Goal: Information Seeking & Learning: Understand process/instructions

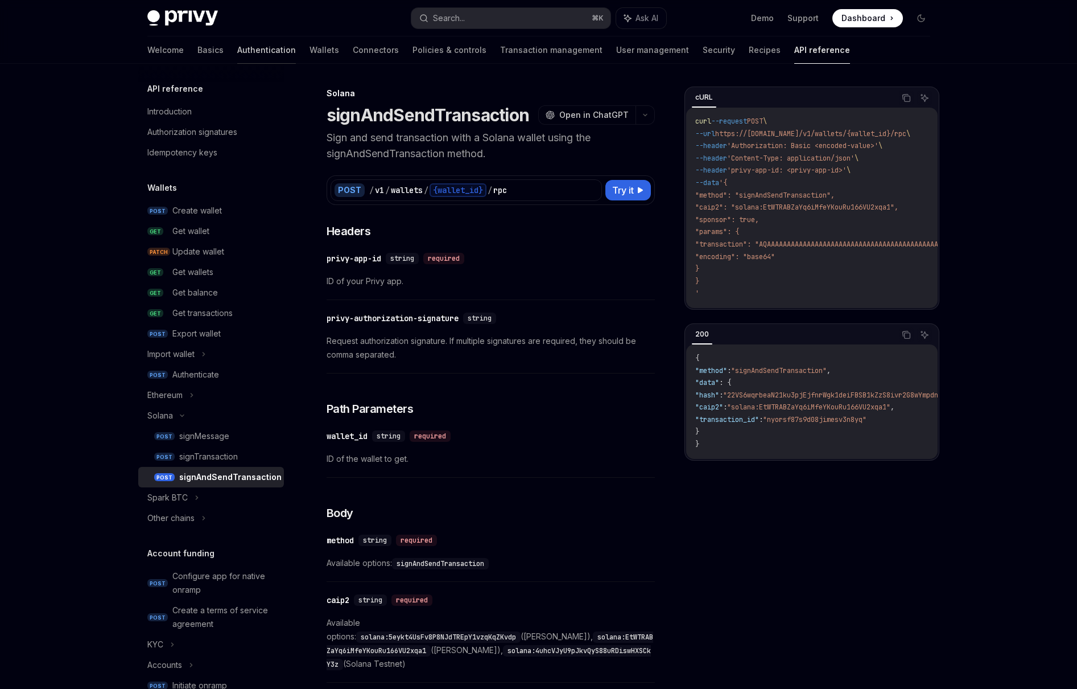
click at [237, 52] on link "Authentication" at bounding box center [266, 49] width 59 height 27
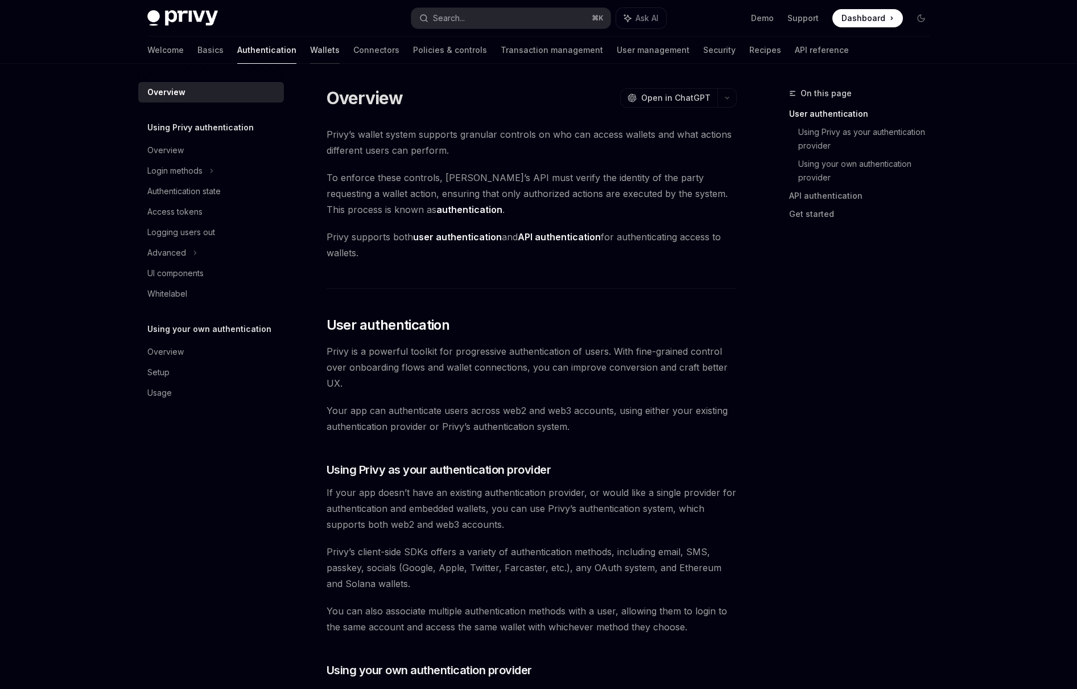
click at [310, 56] on link "Wallets" at bounding box center [325, 49] width 30 height 27
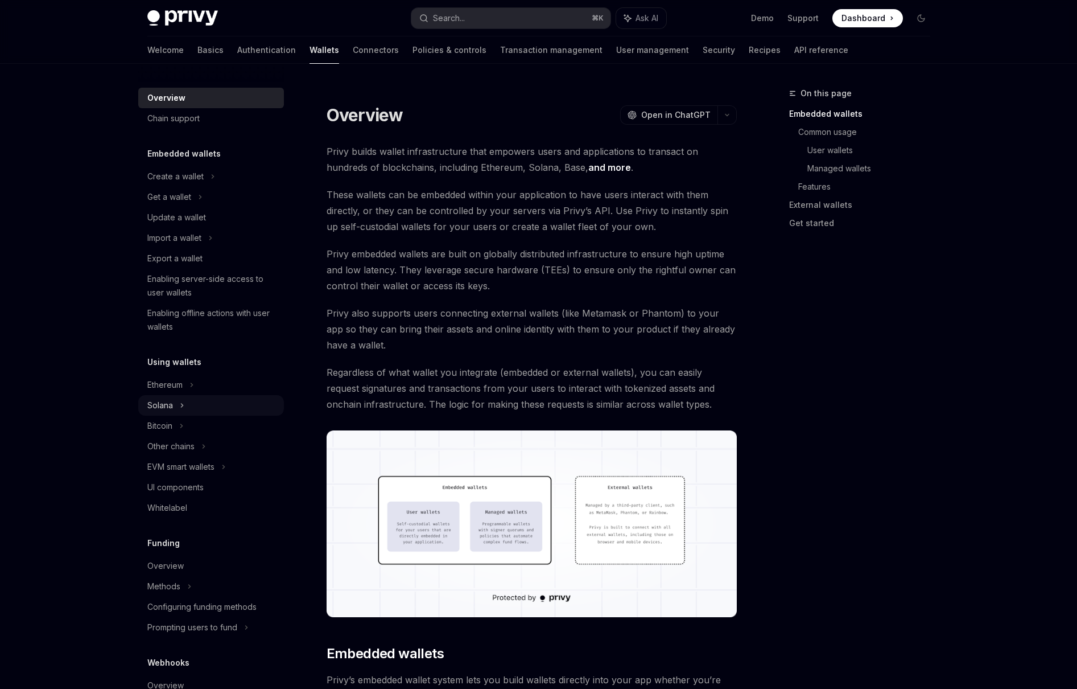
click at [198, 204] on icon at bounding box center [200, 197] width 5 height 14
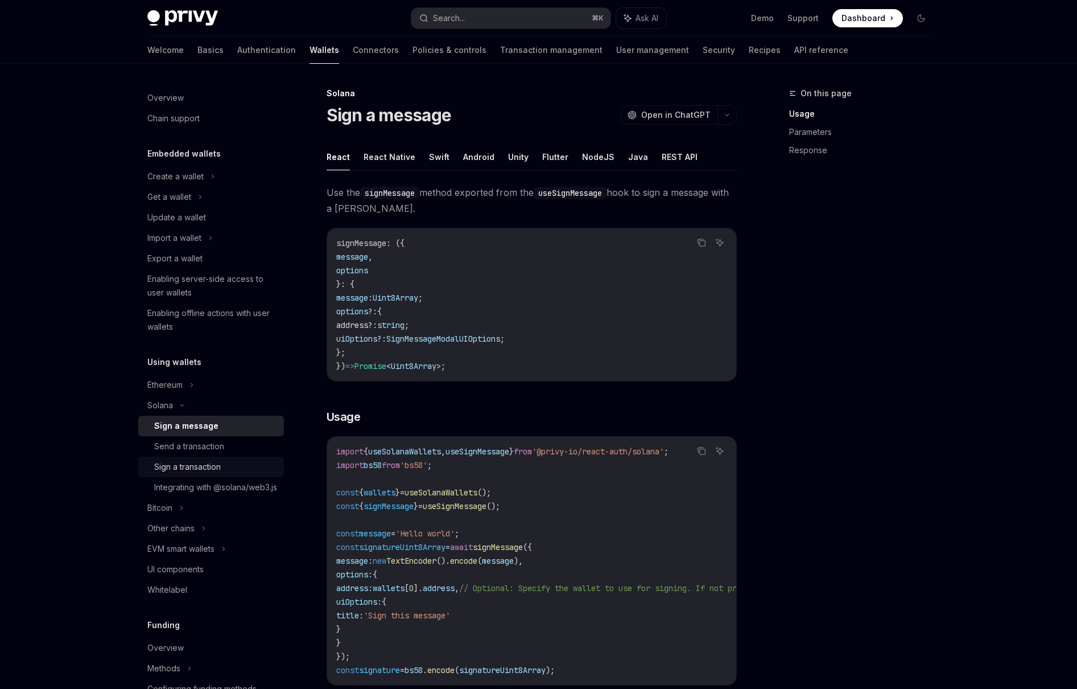
click at [209, 464] on div "Sign a transaction" at bounding box center [187, 467] width 67 height 14
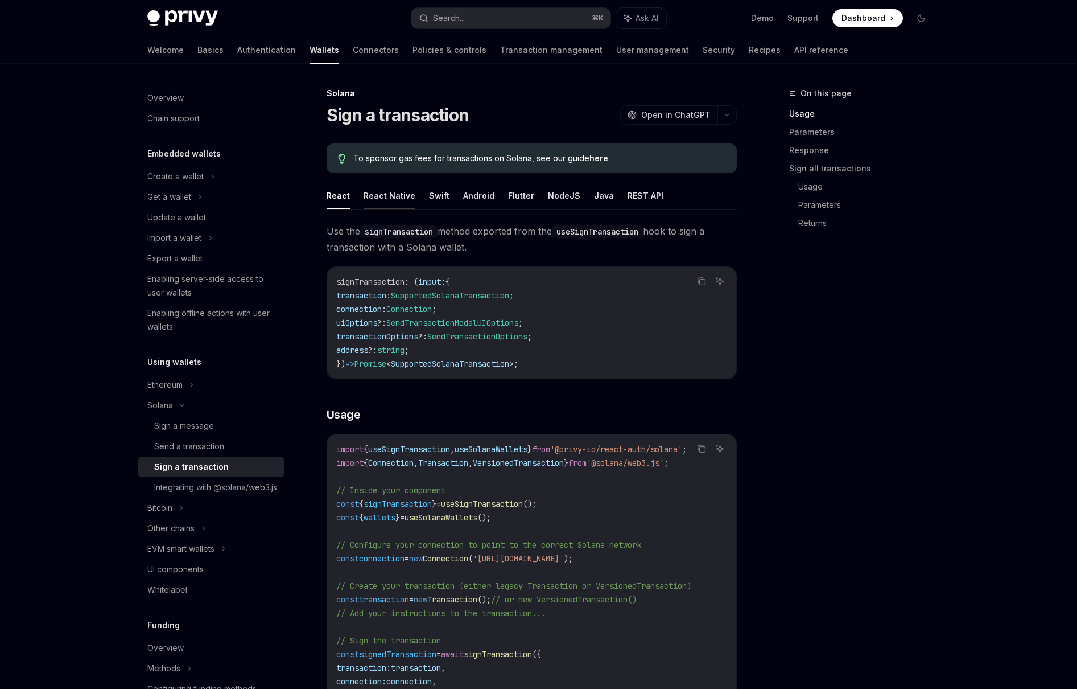
click at [399, 202] on button "React Native" at bounding box center [390, 195] width 52 height 27
type textarea "*"
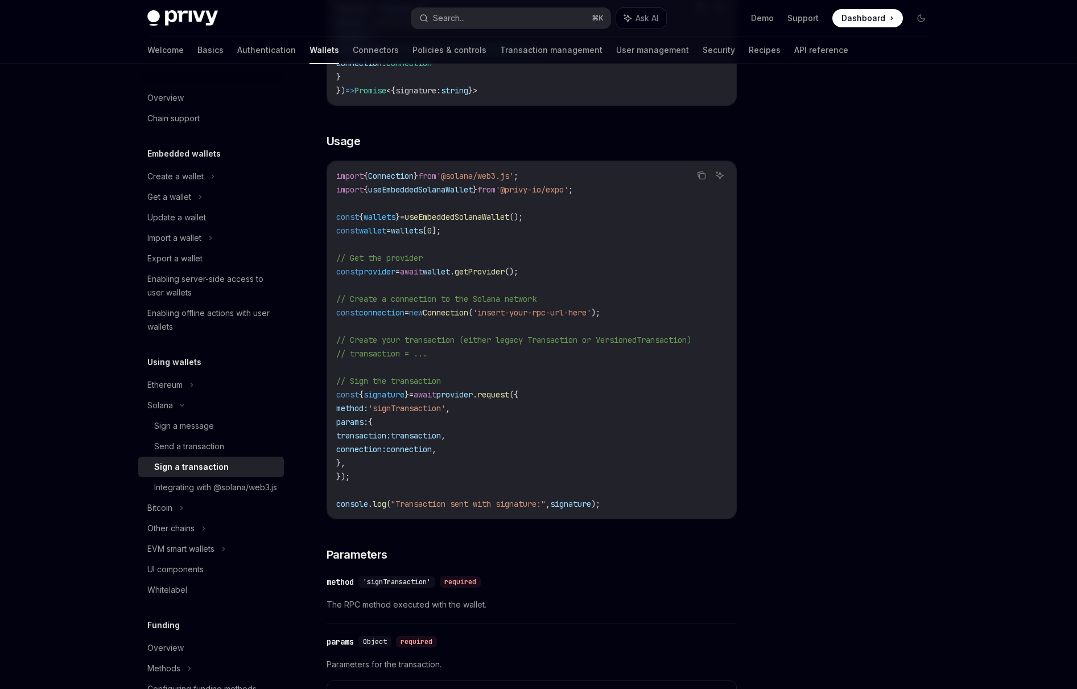
scroll to position [274, 0]
